Goal: Navigation & Orientation: Find specific page/section

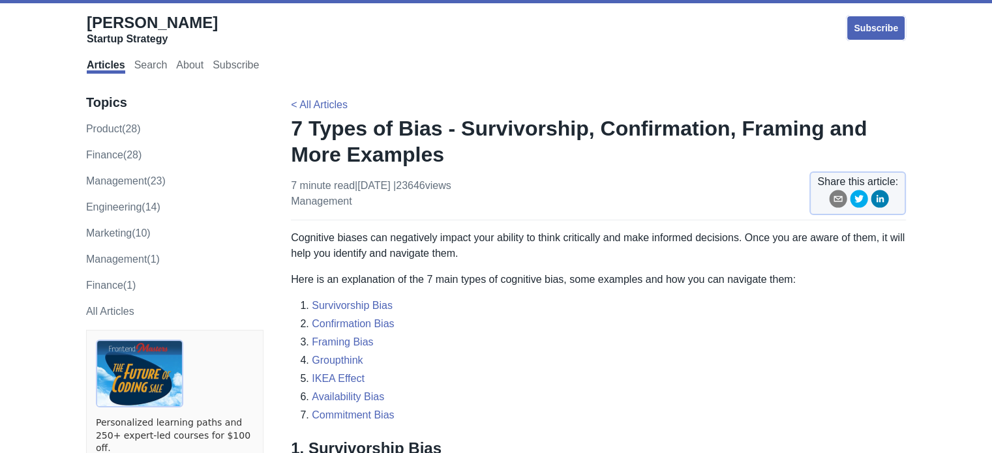
click at [142, 65] on link "Search" at bounding box center [150, 66] width 33 height 14
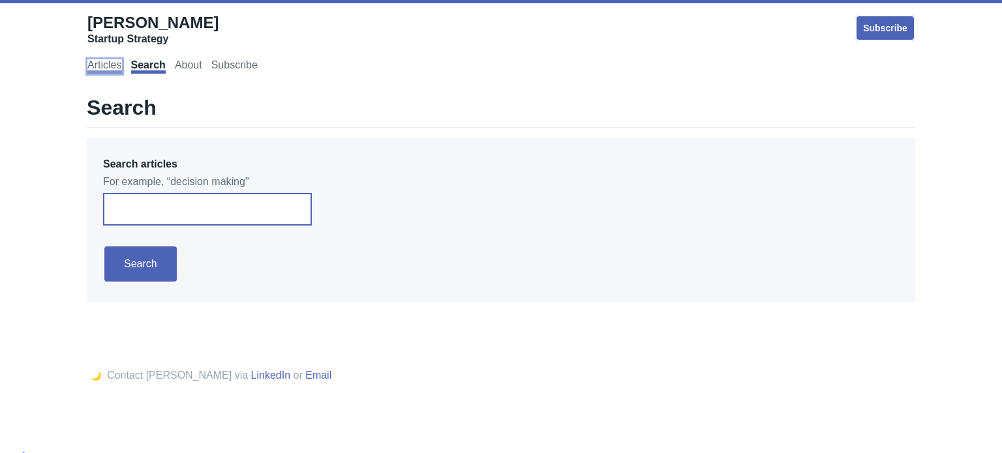
click at [97, 69] on link "Articles" at bounding box center [104, 66] width 34 height 14
